Goal: Task Accomplishment & Management: Manage account settings

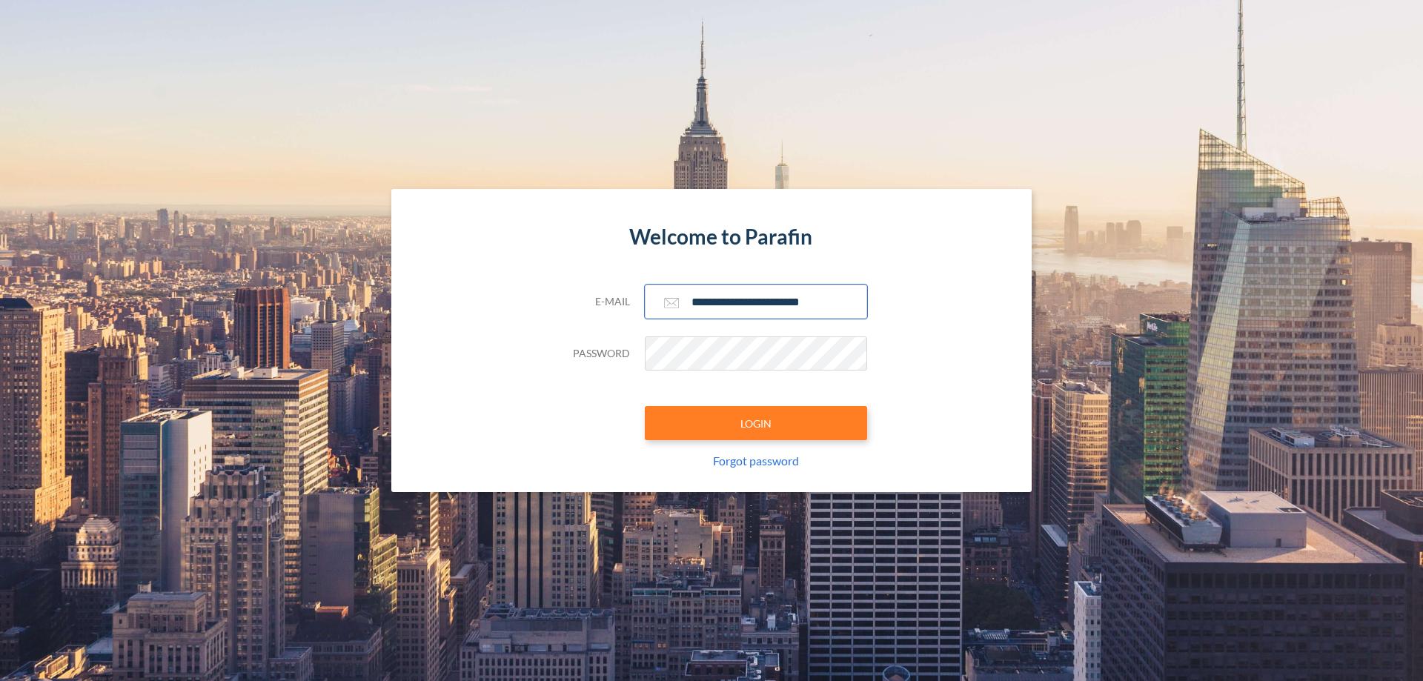
type input "**********"
click at [756, 423] on button "LOGIN" at bounding box center [756, 423] width 222 height 34
